Goal: Complete application form: Complete application form

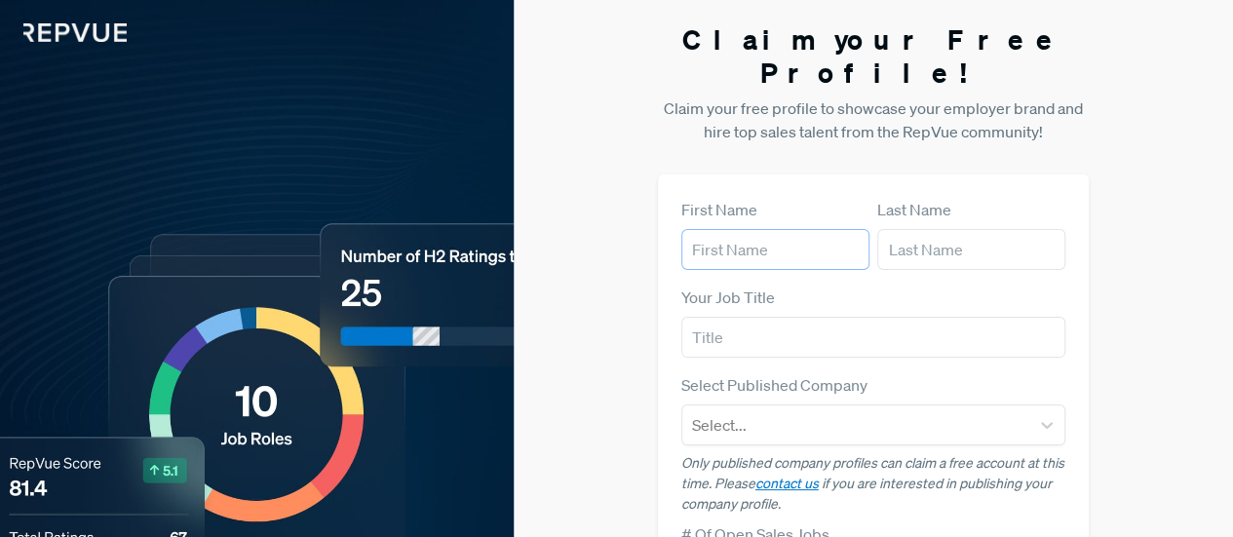
click at [750, 229] on input "text" at bounding box center [775, 249] width 188 height 41
type input "[PERSON_NAME]"
click at [934, 229] on input "text" at bounding box center [971, 249] width 188 height 41
type input "[PERSON_NAME]"
click at [795, 317] on input "text" at bounding box center [873, 337] width 385 height 41
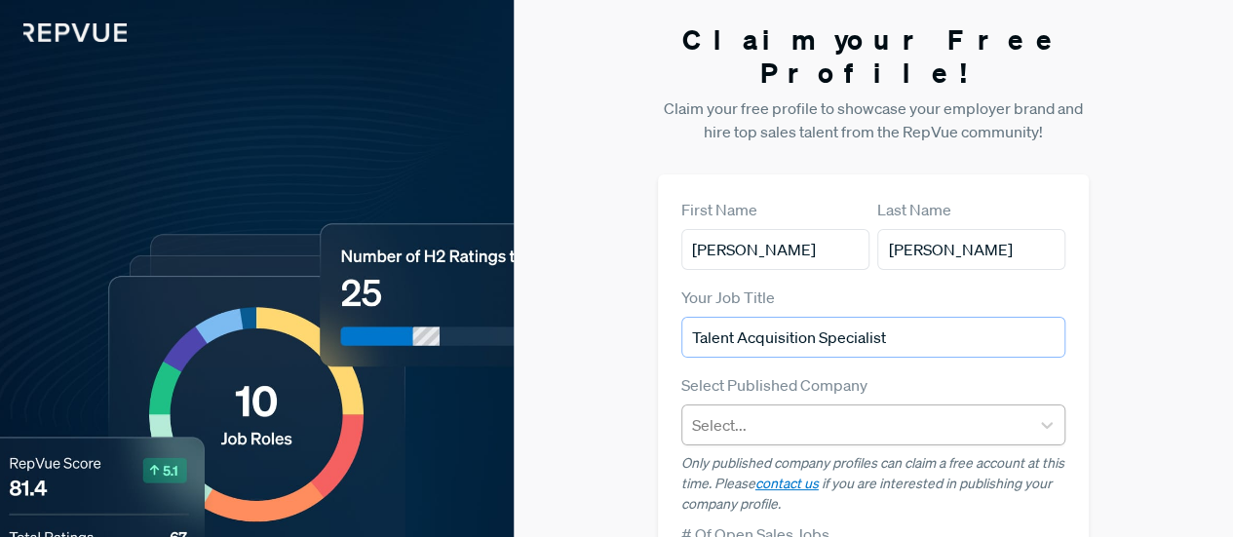
type input "Talent Acquisition Specialist"
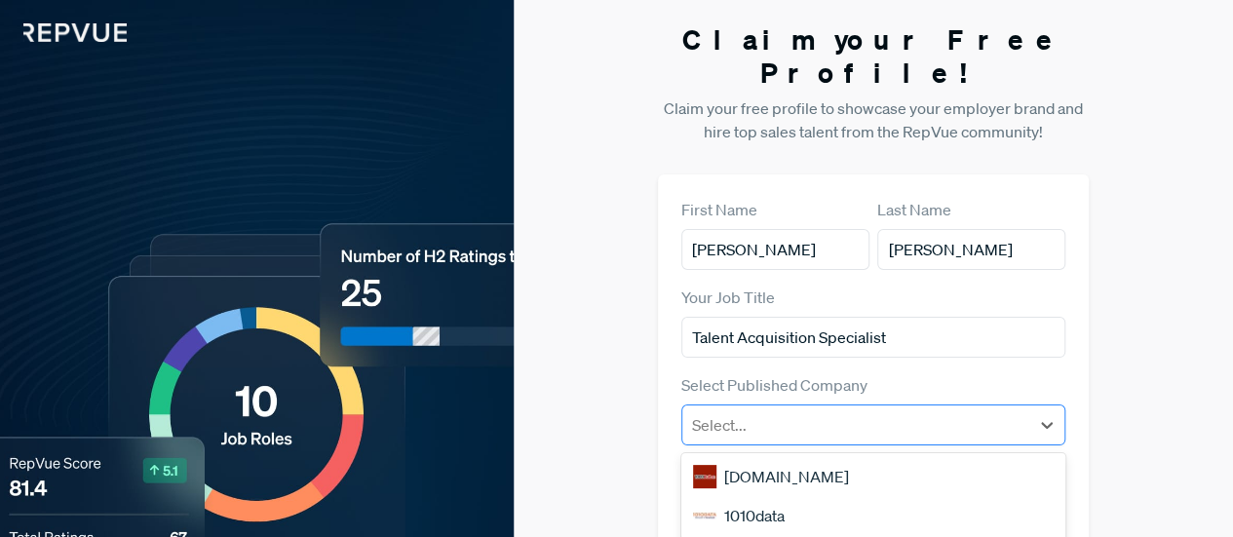
click at [803, 411] on div at bounding box center [856, 424] width 328 height 27
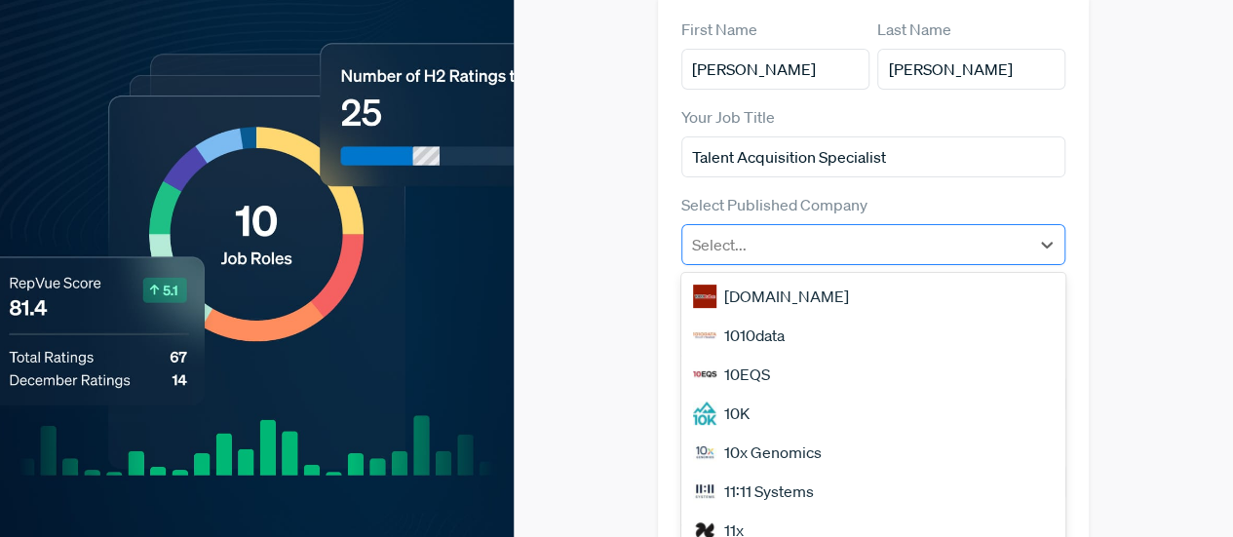
scroll to position [182, 0]
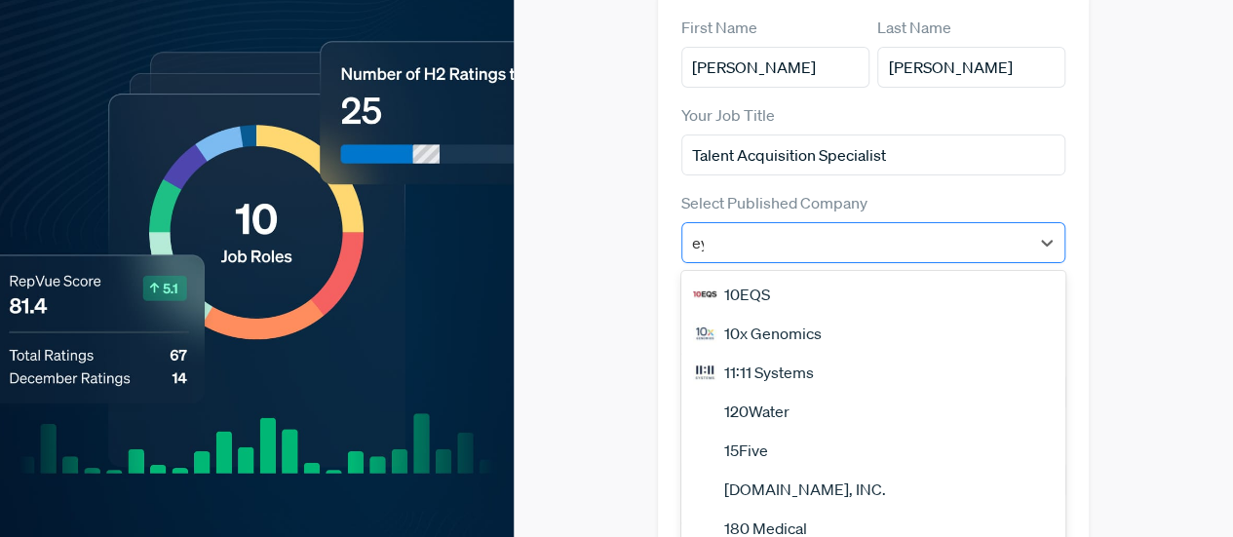
type input "eye"
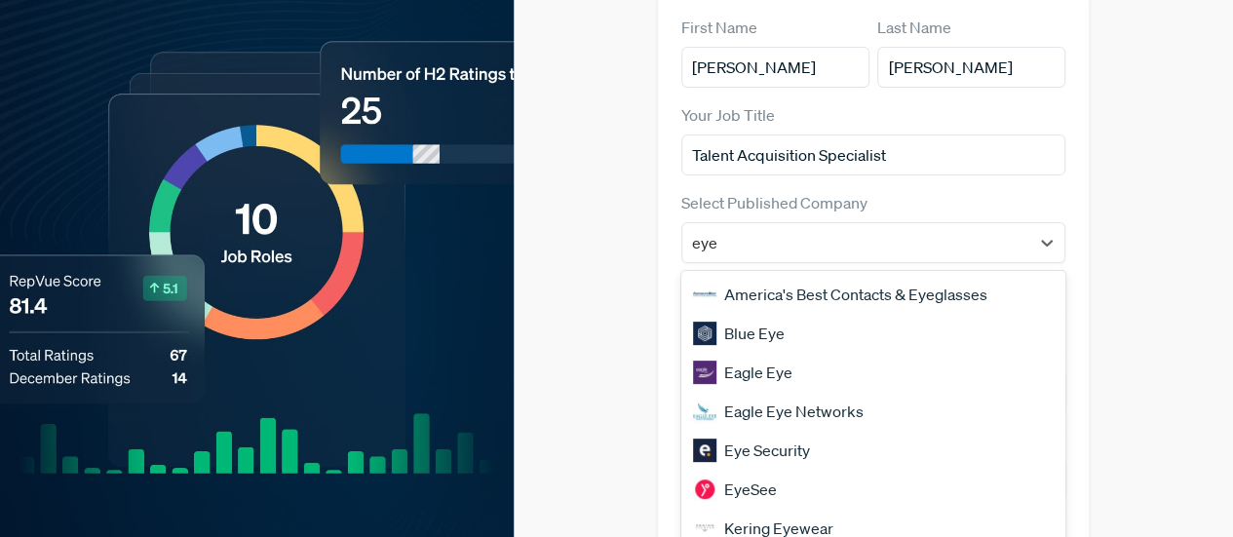
click at [783, 431] on div "Eye Security" at bounding box center [873, 450] width 385 height 39
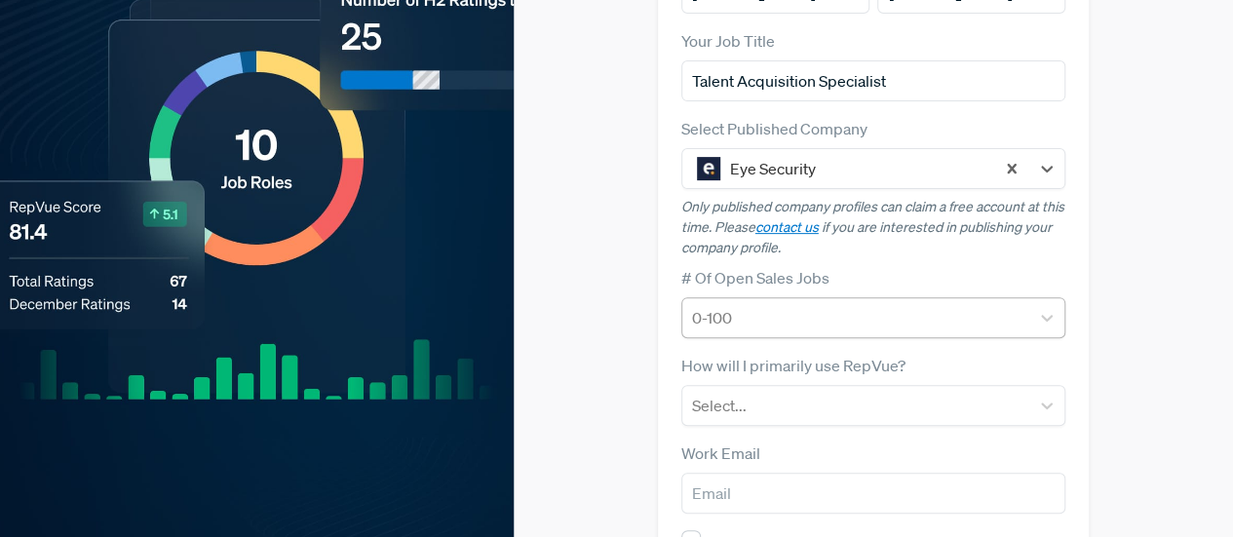
click at [760, 304] on div at bounding box center [856, 317] width 328 height 27
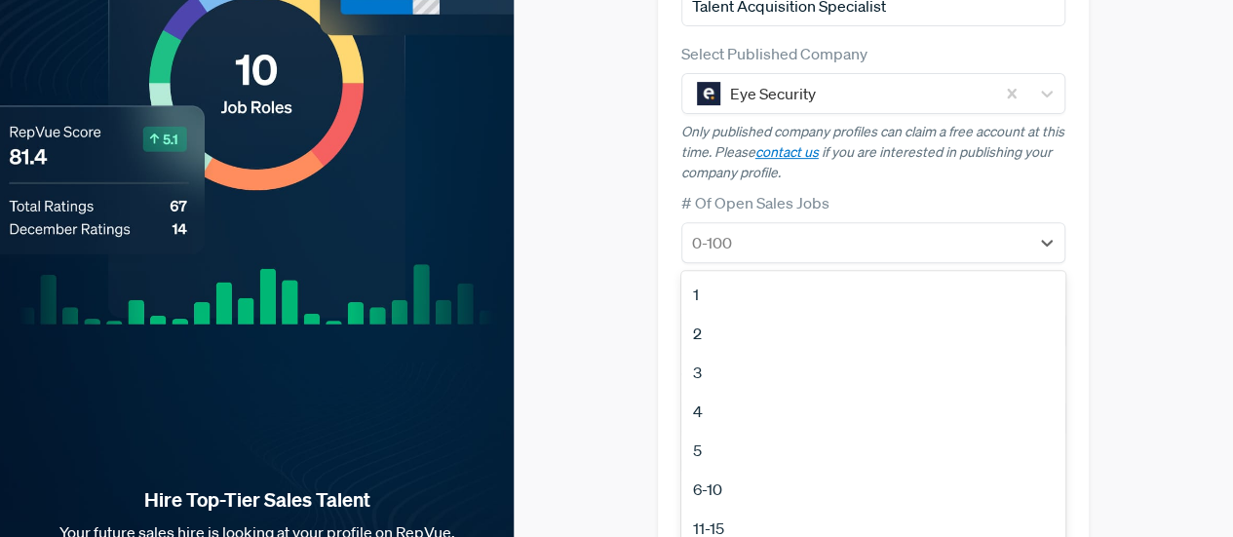
scroll to position [183, 0]
click at [728, 481] on div "100+" at bounding box center [873, 500] width 385 height 39
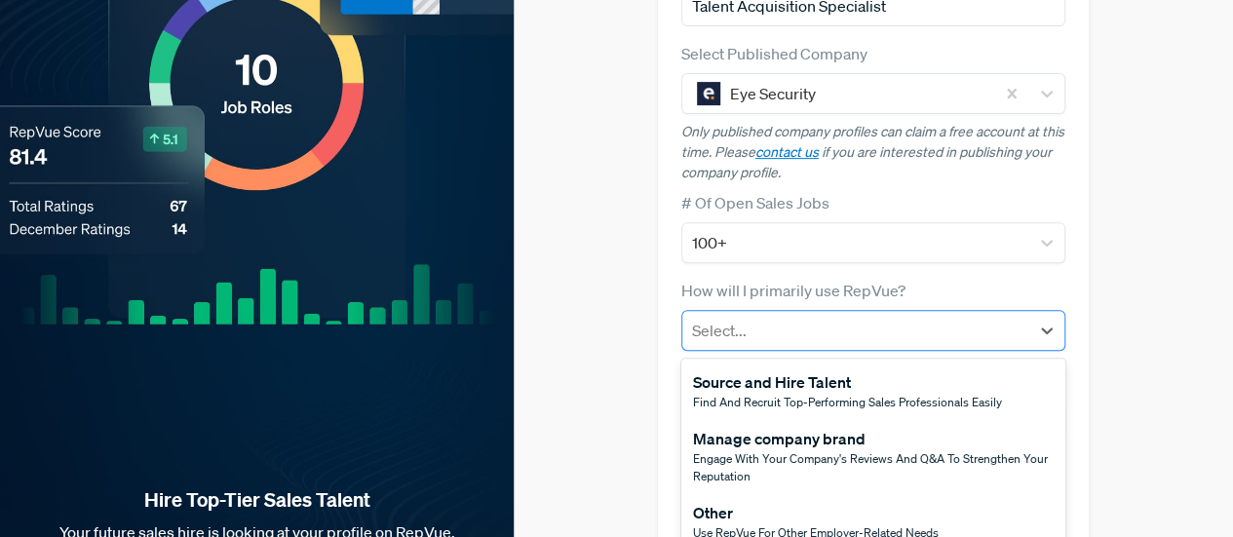
click at [787, 317] on div at bounding box center [856, 330] width 328 height 27
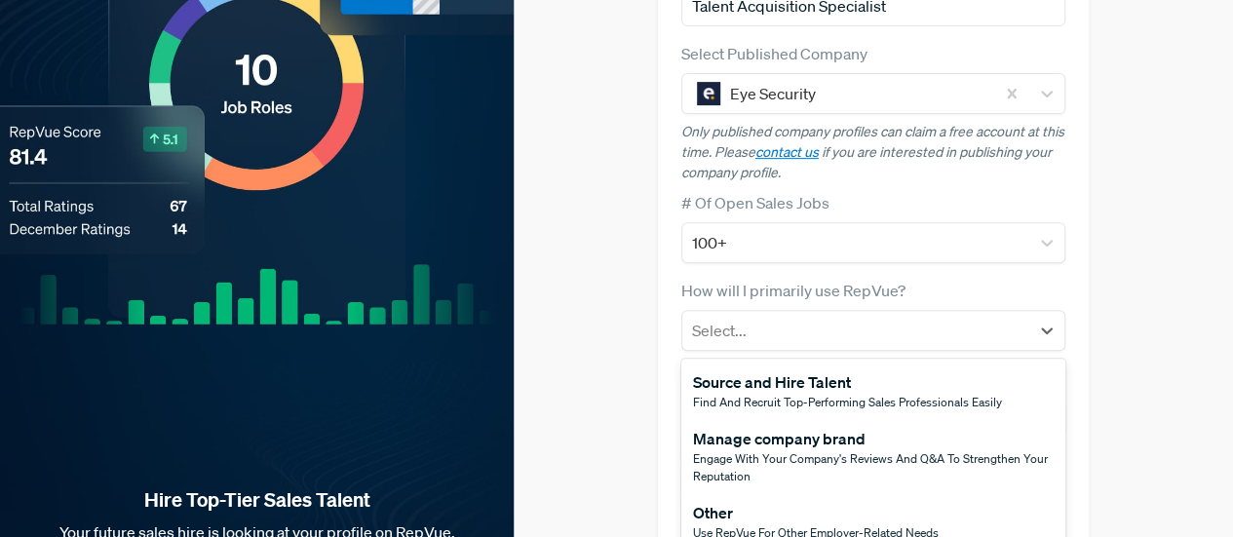
click at [807, 394] on span "Find and recruit top-performing sales professionals easily" at bounding box center [847, 402] width 309 height 17
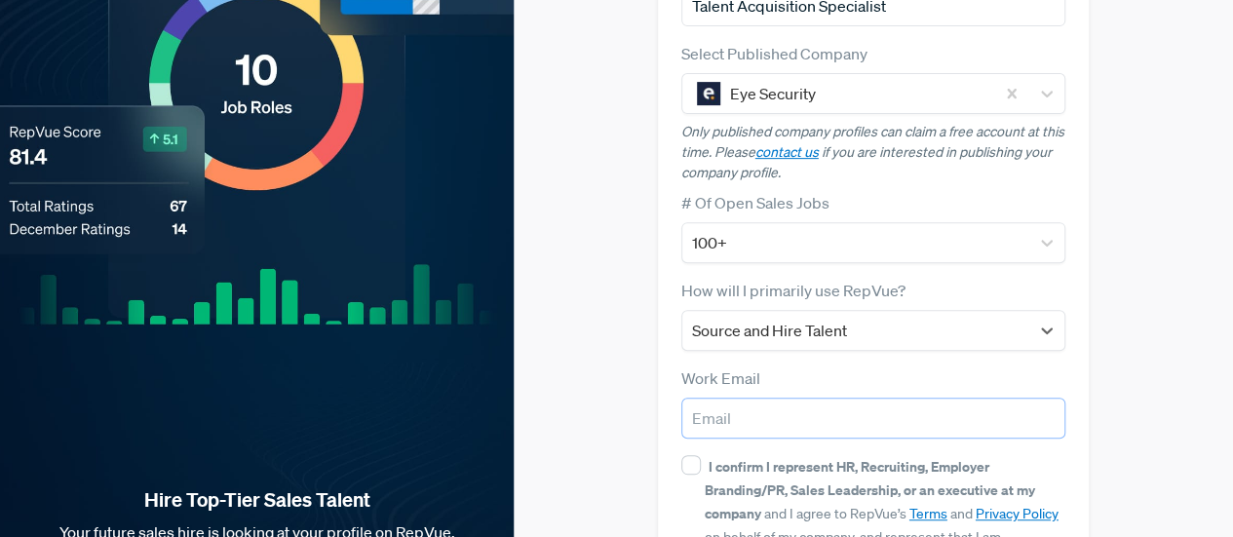
click at [750, 398] on input "email" at bounding box center [873, 418] width 385 height 41
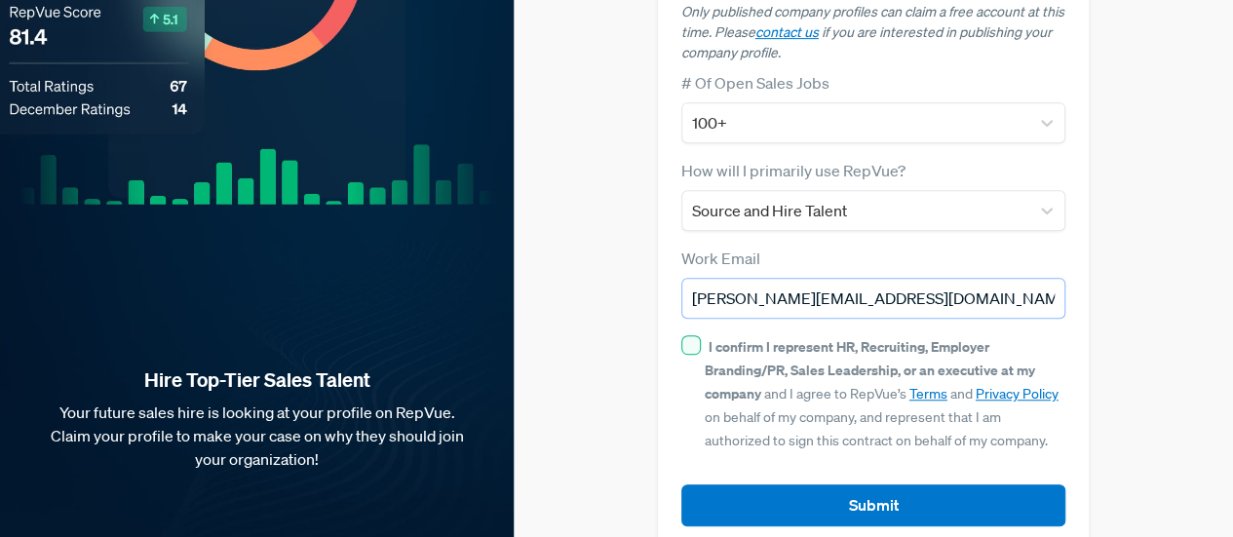
type input "[PERSON_NAME][EMAIL_ADDRESS][DOMAIN_NAME]"
click at [690, 335] on input "I confirm I represent HR, Recruiting, Employer Branding/PR, Sales Leadership, o…" at bounding box center [690, 344] width 19 height 19
checkbox input "true"
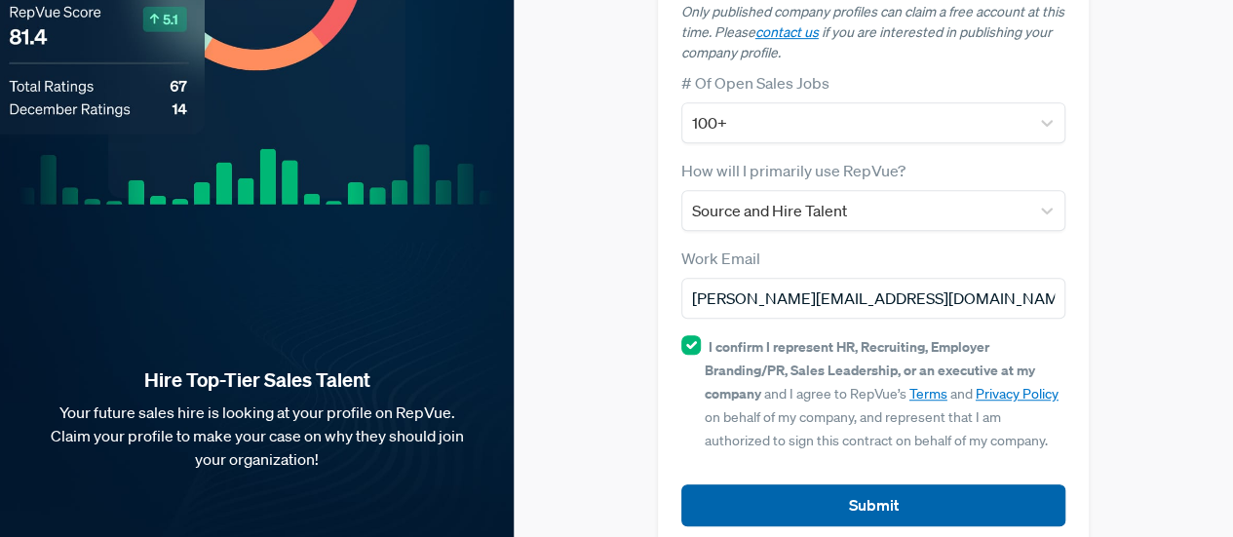
click at [750, 484] on button "Submit" at bounding box center [873, 505] width 385 height 42
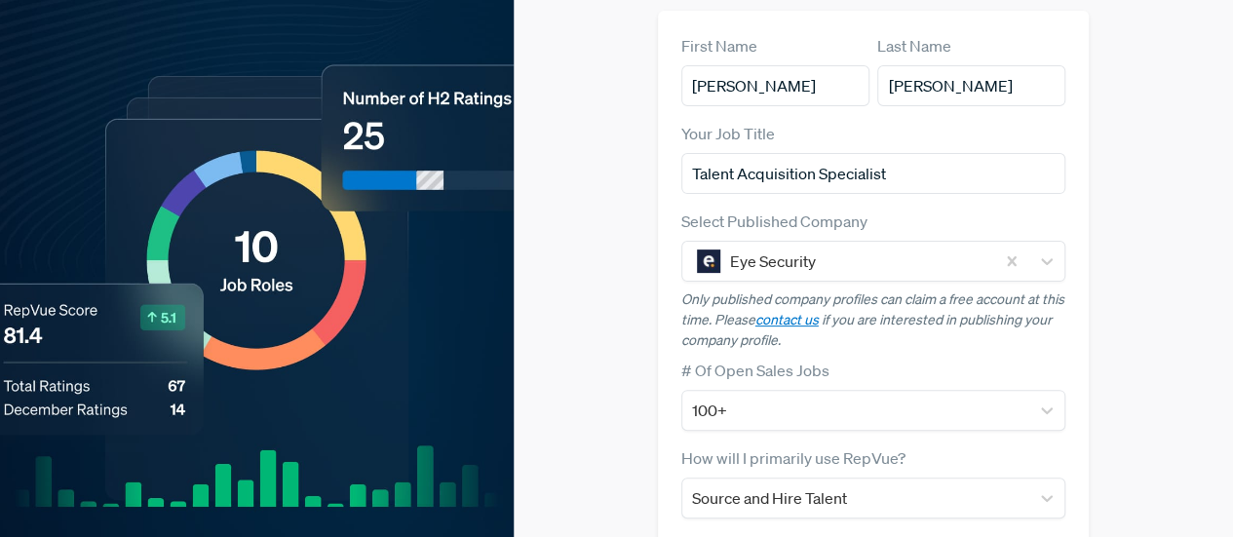
scroll to position [401, 0]
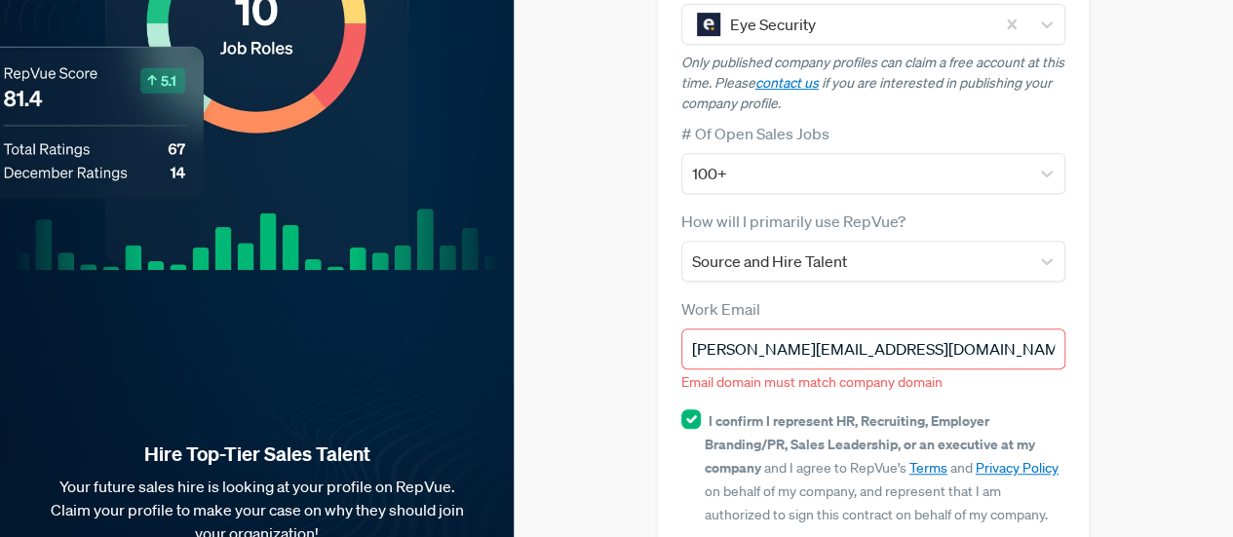
click at [688, 328] on input "[PERSON_NAME][EMAIL_ADDRESS][DOMAIN_NAME]" at bounding box center [873, 348] width 385 height 41
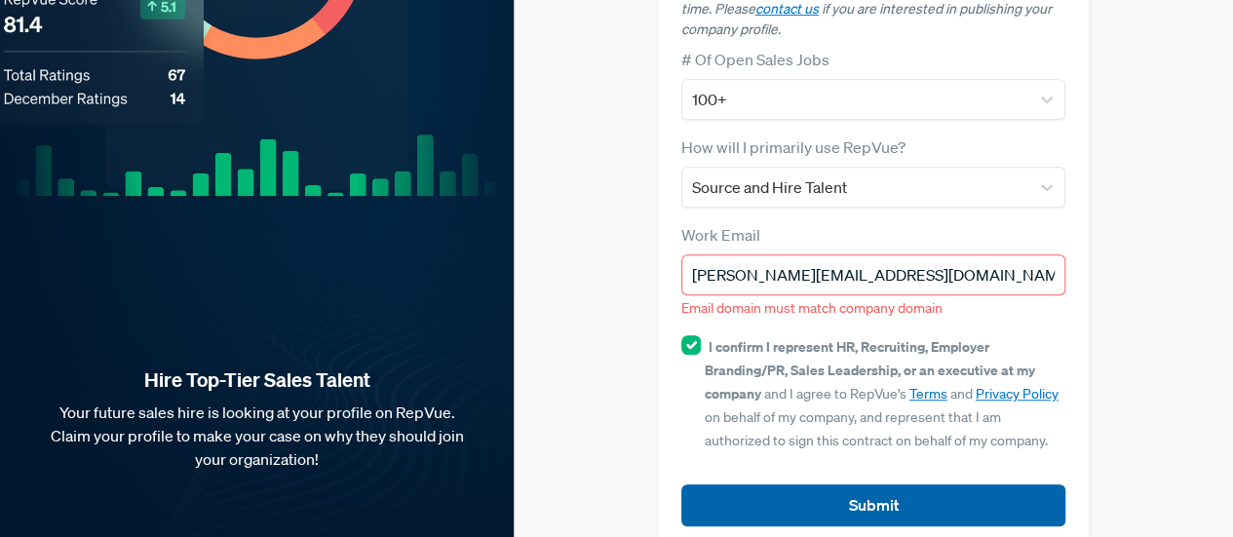
click at [863, 484] on button "Submit" at bounding box center [873, 505] width 385 height 42
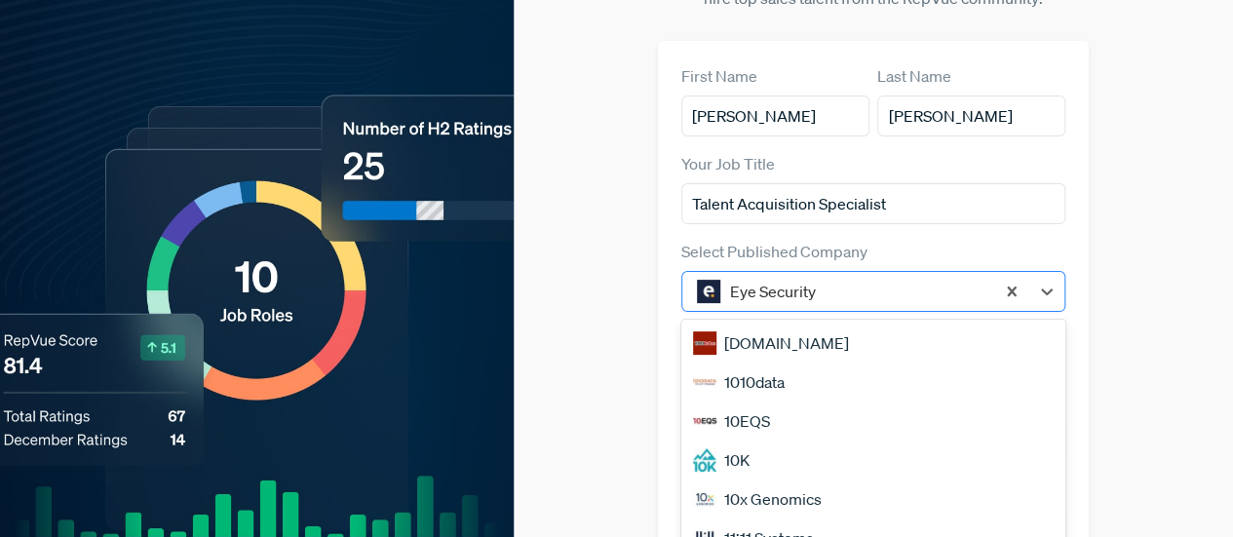
click at [808, 278] on div at bounding box center [857, 291] width 255 height 27
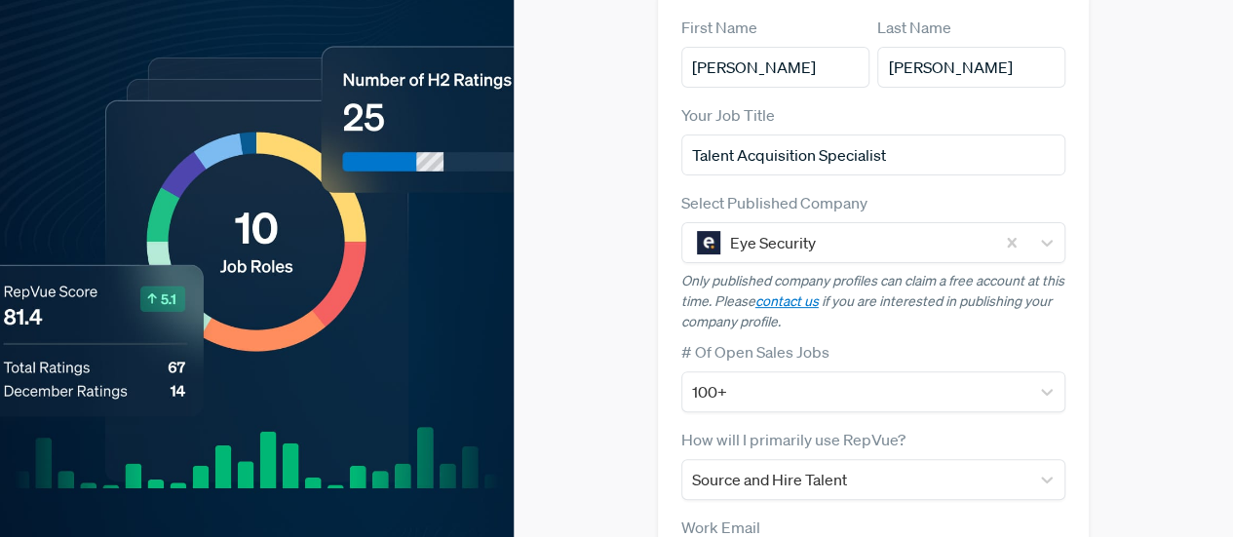
click at [1150, 243] on div "Claim your Free Profile! Claim your free profile to showcase your employer bran…" at bounding box center [873, 342] width 719 height 1048
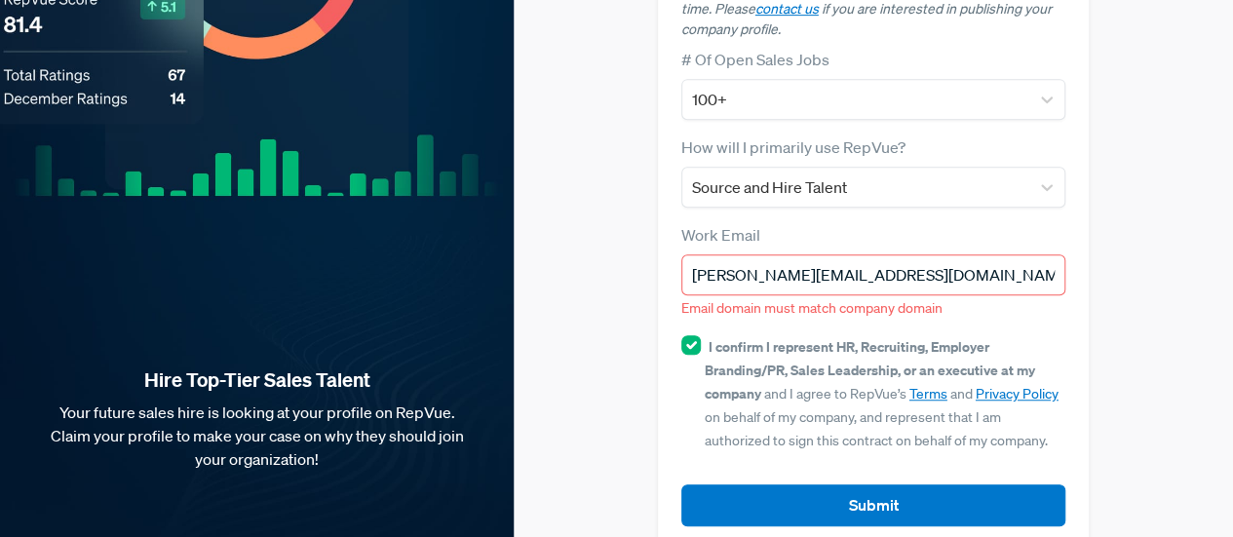
click at [899, 254] on input "[PERSON_NAME][EMAIL_ADDRESS][DOMAIN_NAME]" at bounding box center [873, 274] width 385 height 41
